Goal: Task Accomplishment & Management: Manage account settings

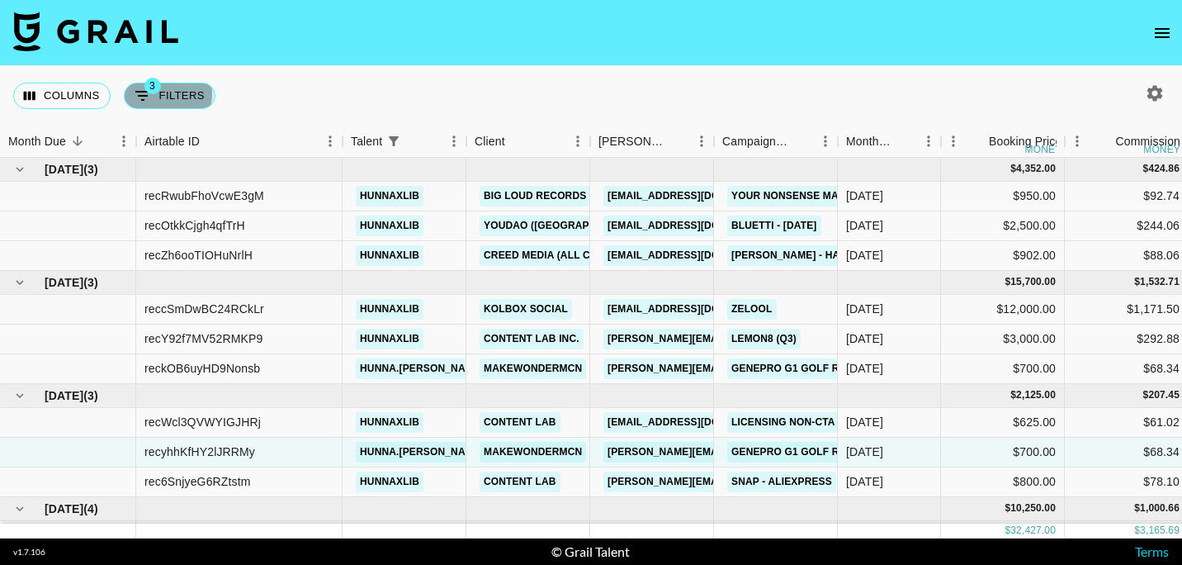
click at [160, 94] on button "3 Filters" at bounding box center [170, 96] width 92 height 26
select select "status"
select select "not"
select select "declined"
select select "status"
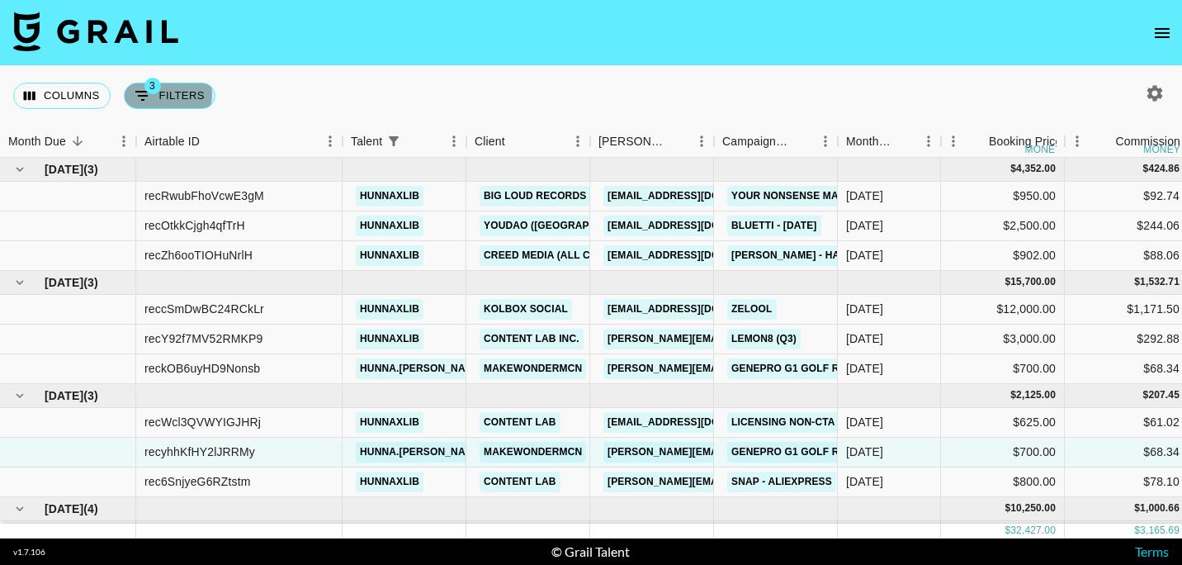
select select "not"
select select "cancelled"
select select "talentName"
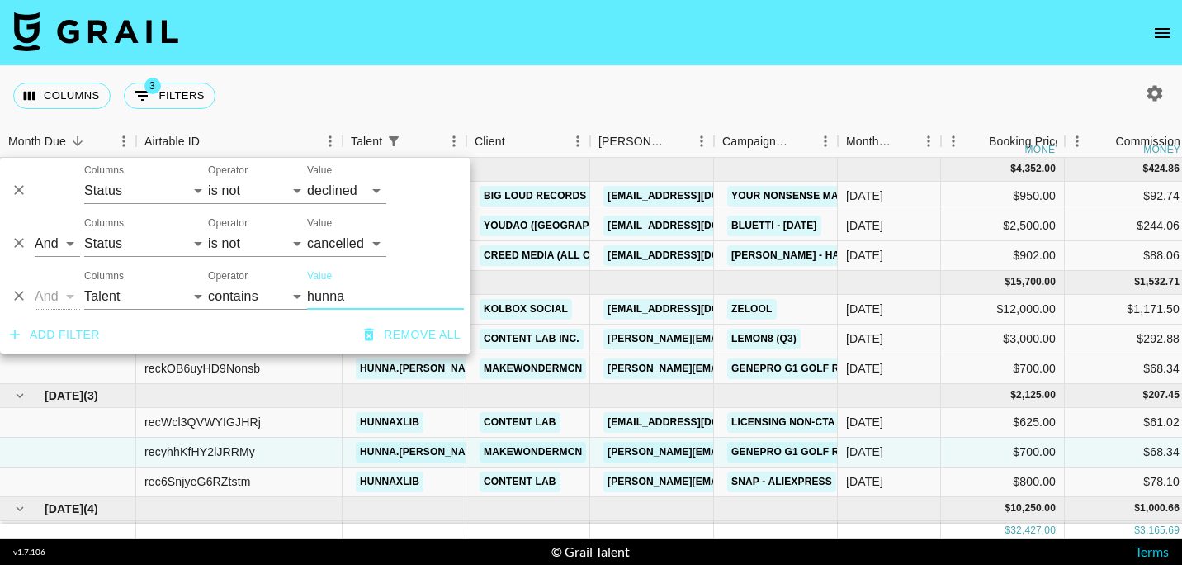
click at [21, 297] on icon "Delete" at bounding box center [19, 295] width 17 height 17
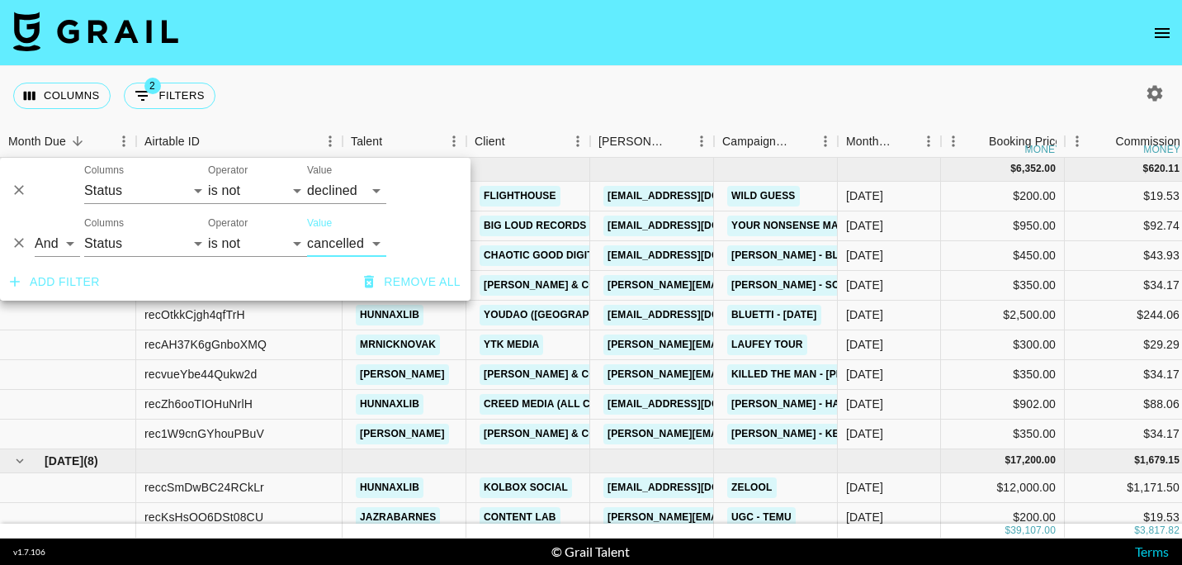
click at [440, 96] on div "Columns 2 Filters + Booking" at bounding box center [591, 95] width 1182 height 59
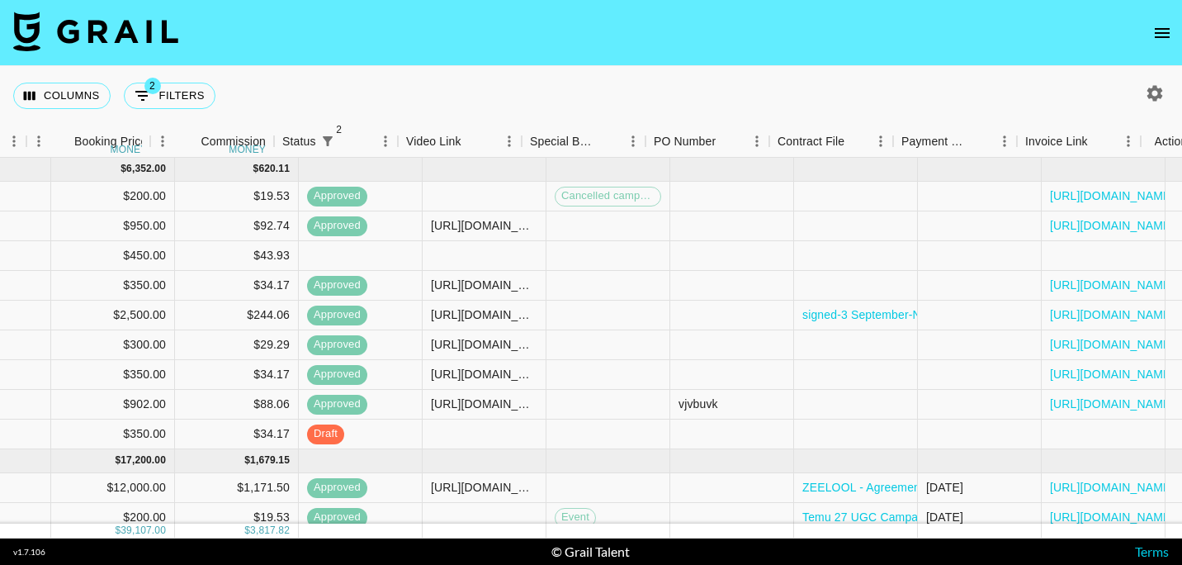
scroll to position [0, 952]
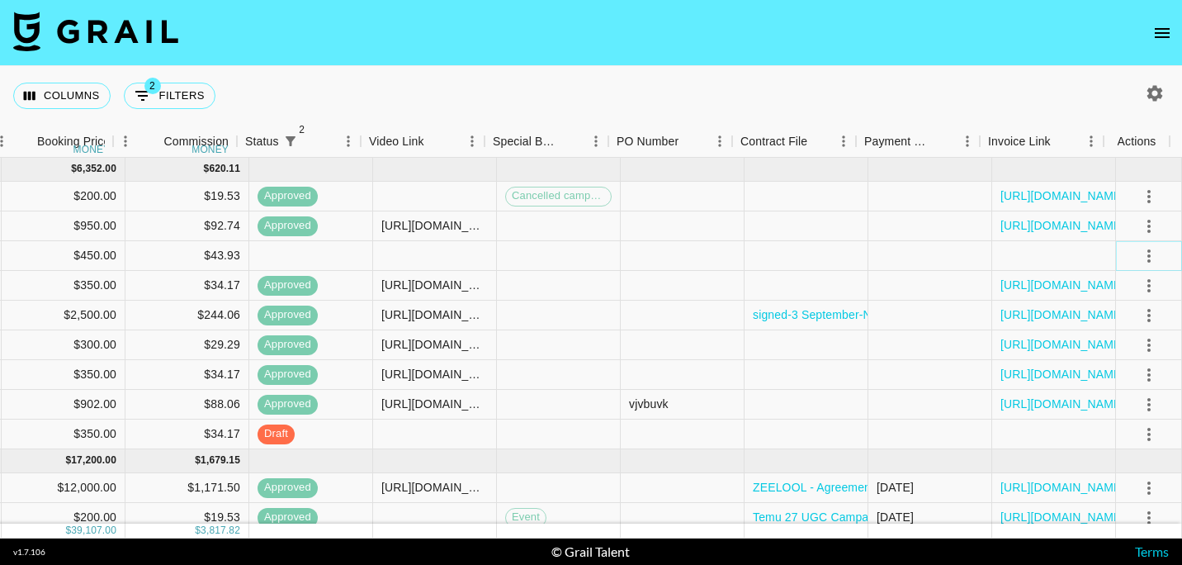
click at [1142, 243] on button "select merge strategy" at bounding box center [1149, 256] width 28 height 28
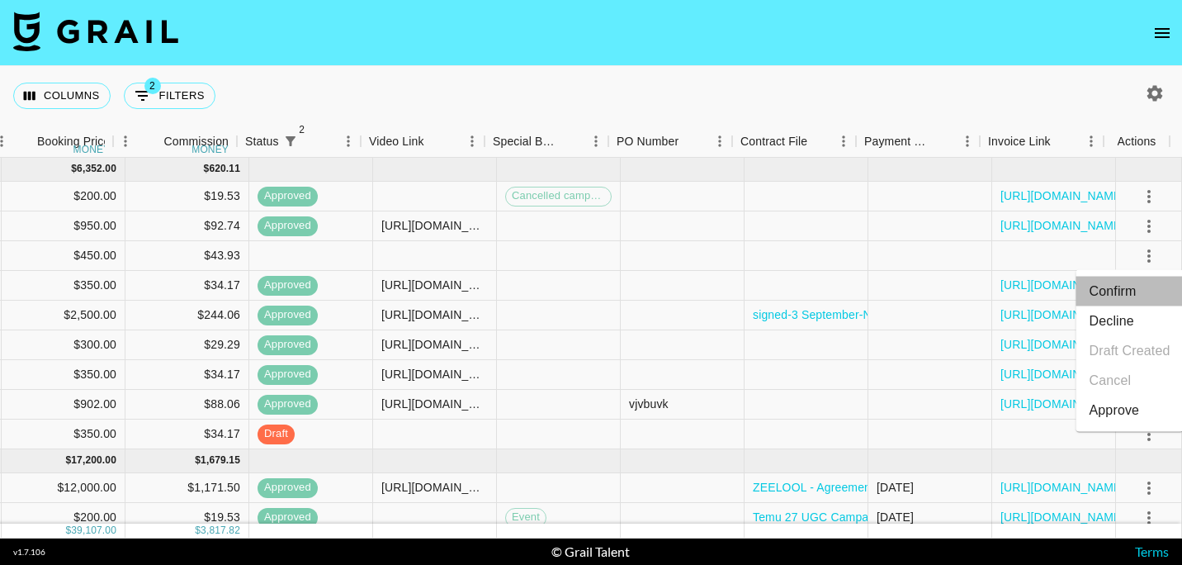
click at [1131, 288] on li "Confirm" at bounding box center [1130, 292] width 107 height 30
click at [379, 65] on nav at bounding box center [591, 33] width 1182 height 66
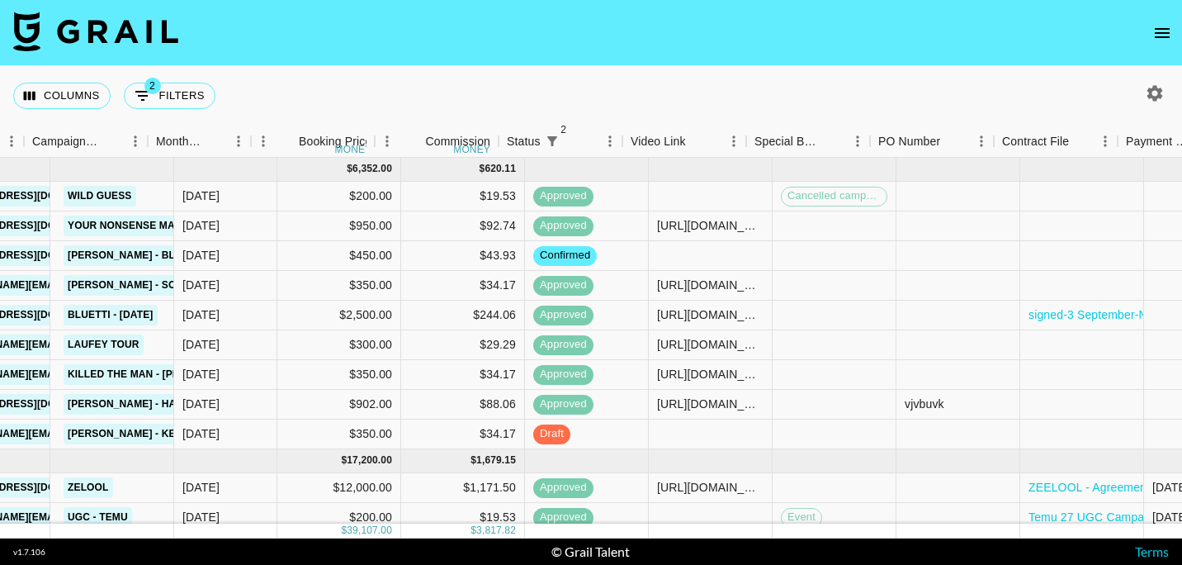
scroll to position [0, 703]
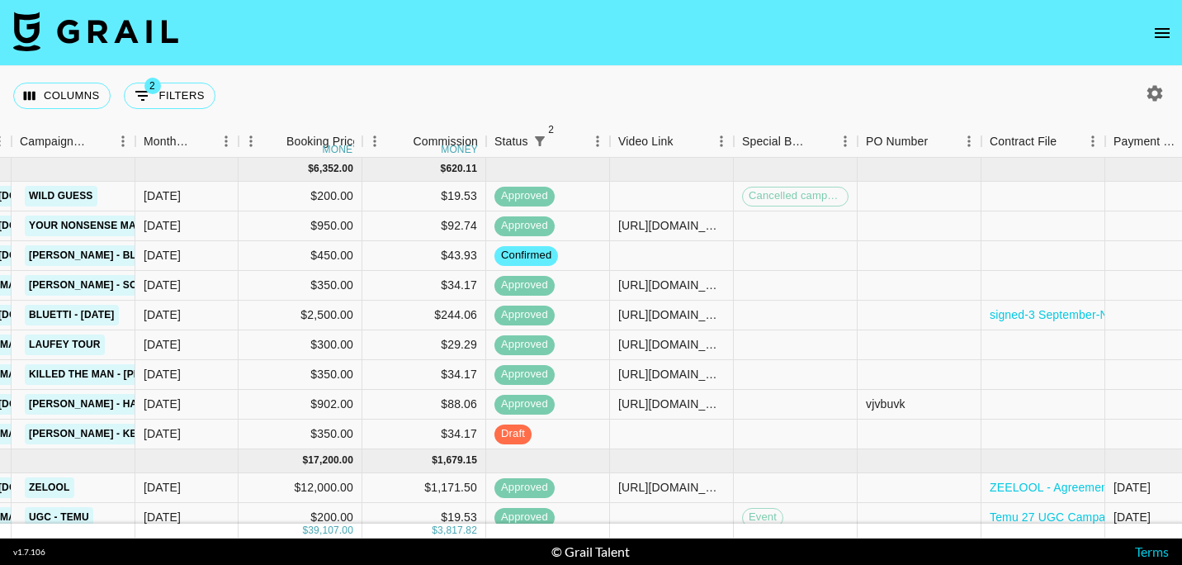
drag, startPoint x: 491, startPoint y: 68, endPoint x: 471, endPoint y: 68, distance: 19.8
click at [471, 68] on div "Columns 2 Filters + Booking" at bounding box center [591, 95] width 1182 height 59
drag, startPoint x: 425, startPoint y: 80, endPoint x: 402, endPoint y: 71, distance: 24.8
click at [402, 71] on div "Columns 2 Filters + Booking" at bounding box center [591, 95] width 1182 height 59
drag, startPoint x: 374, startPoint y: 70, endPoint x: 329, endPoint y: 70, distance: 44.6
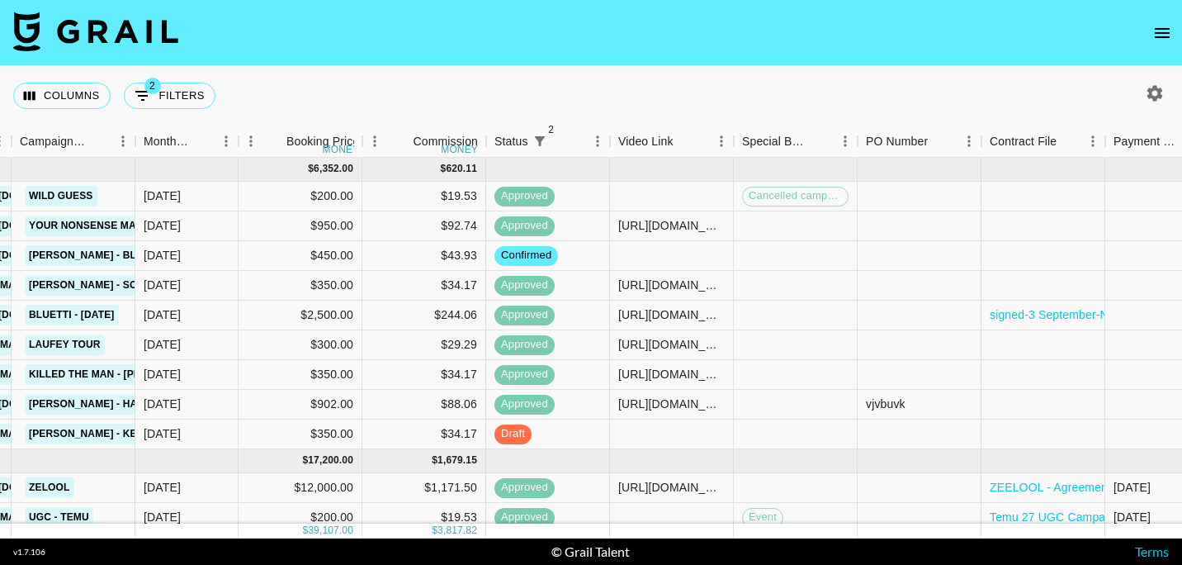
click at [338, 71] on div "Columns 2 Filters + Booking" at bounding box center [591, 95] width 1182 height 59
click at [305, 67] on div "Columns 2 Filters + Booking" at bounding box center [591, 95] width 1182 height 59
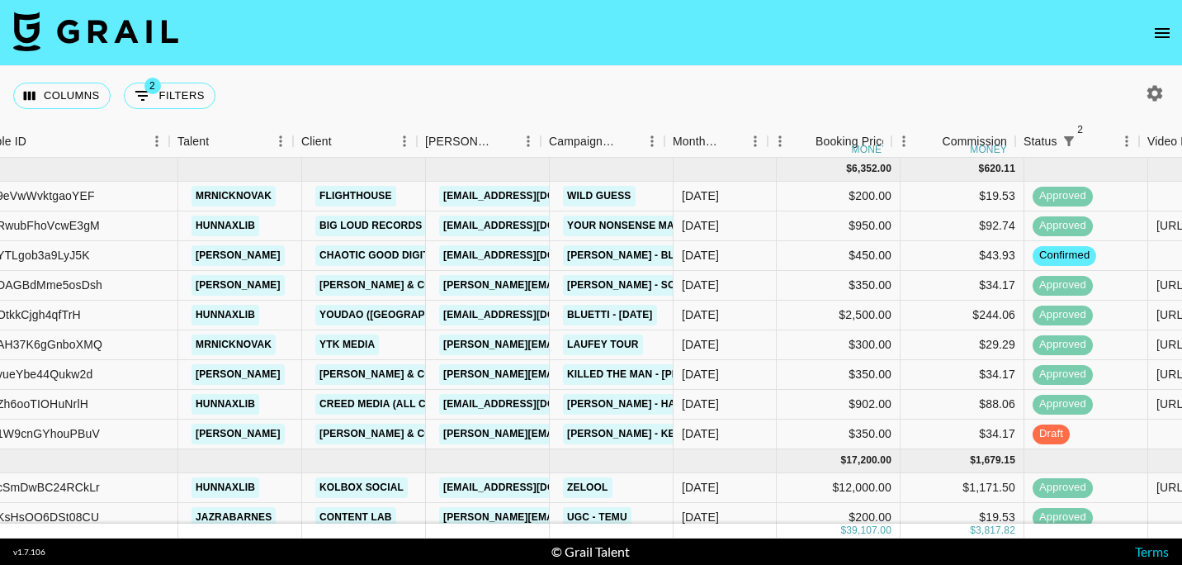
scroll to position [0, 177]
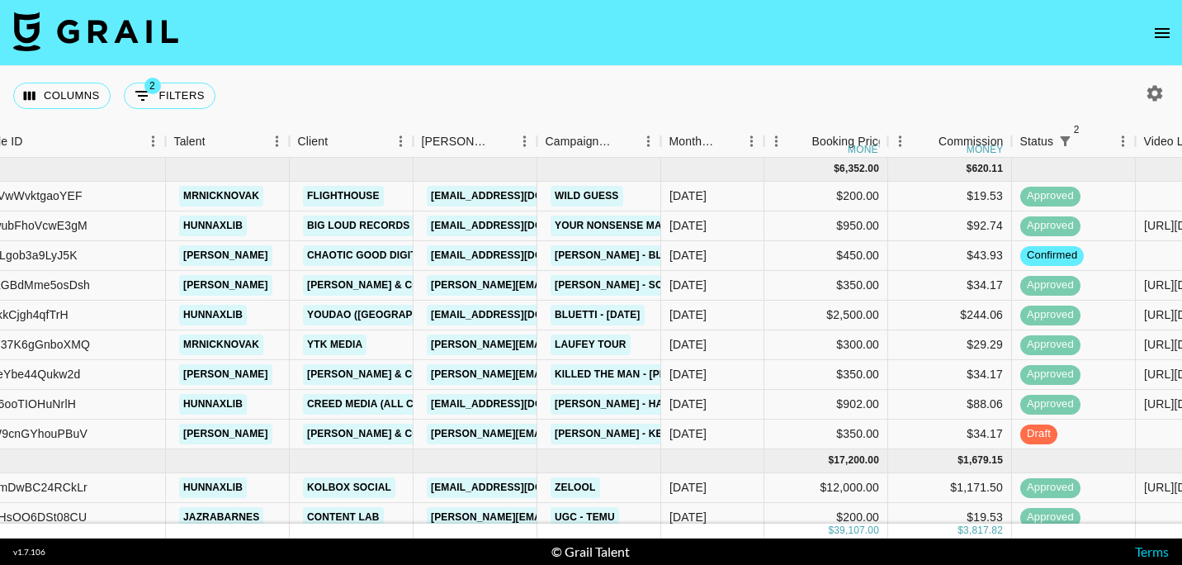
click at [326, 551] on footer "v 1.7.106 © Grail Talent Terms" at bounding box center [591, 551] width 1182 height 26
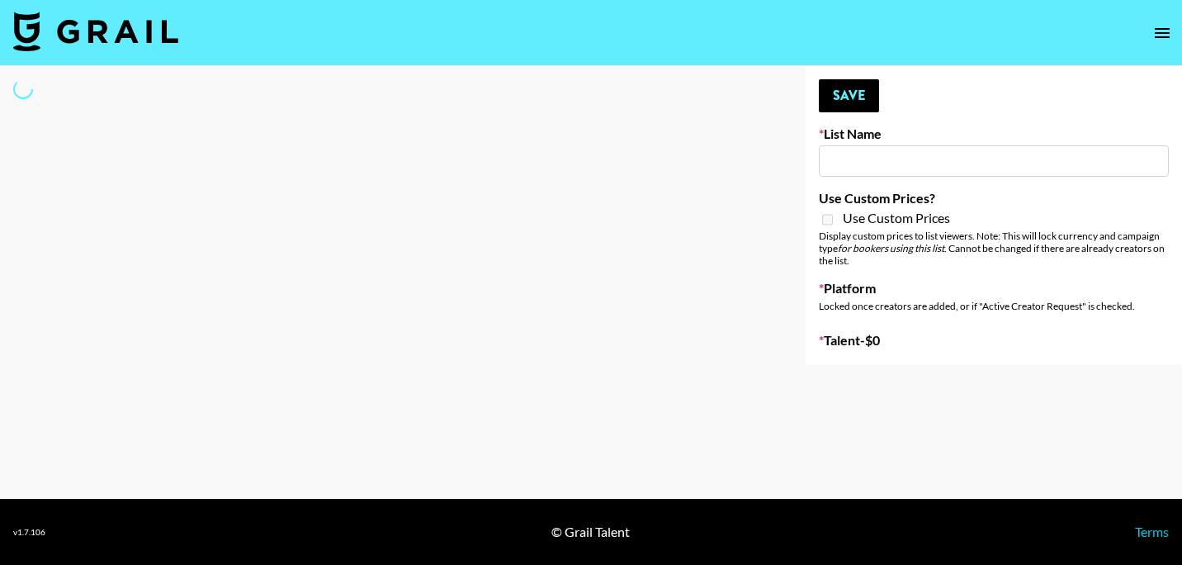
type input "Who Did The Body"
select select "Song"
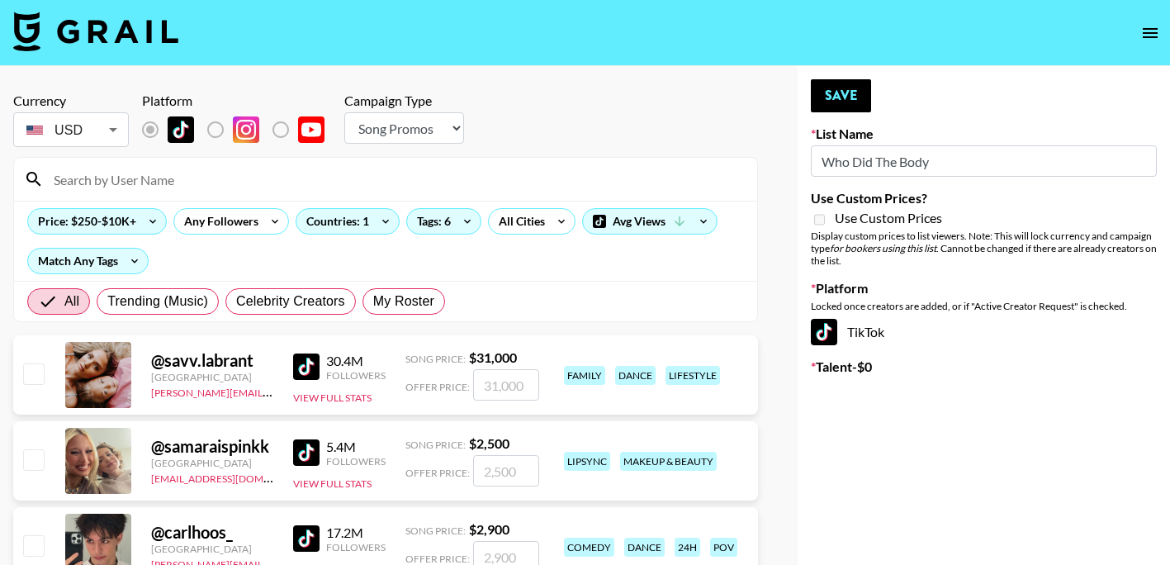
click at [268, 178] on input at bounding box center [396, 179] width 704 height 26
click at [268, 178] on input "mr" at bounding box center [396, 179] width 704 height 26
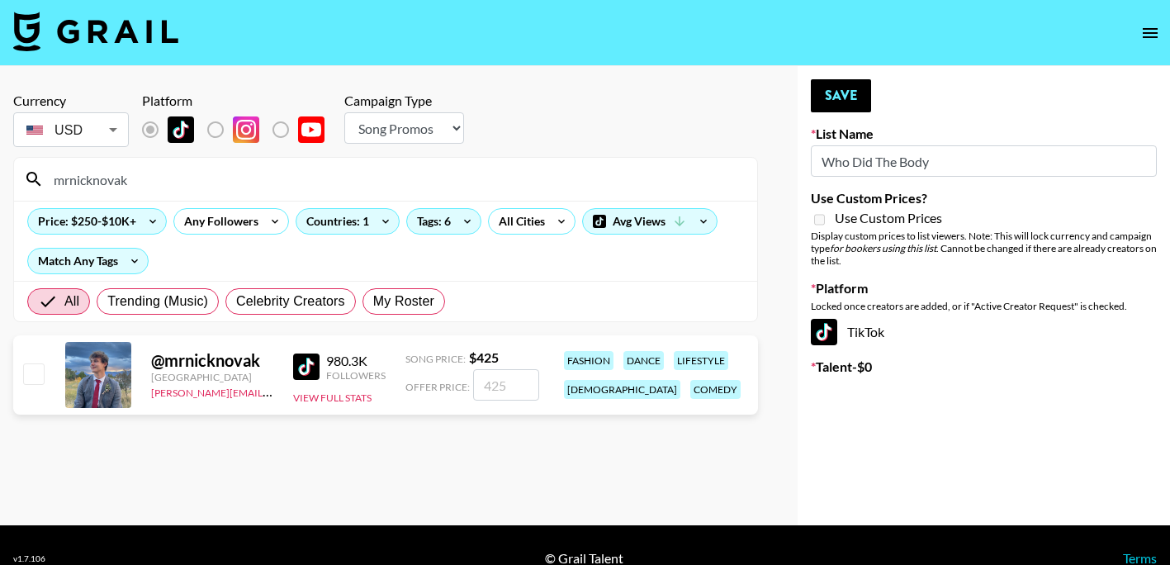
type input "mrnicknovak"
click at [493, 391] on input "number" at bounding box center [506, 384] width 66 height 31
type input "42"
checkbox input "true"
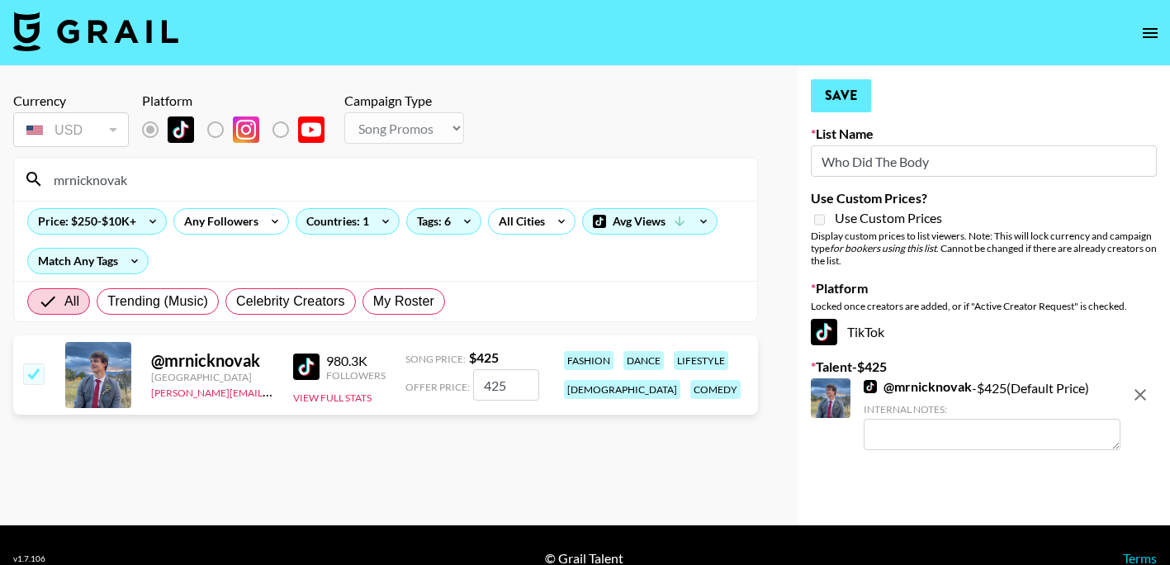
type input "425"
click at [831, 102] on button "Save" at bounding box center [841, 95] width 60 height 33
